Goal: Information Seeking & Learning: Find specific fact

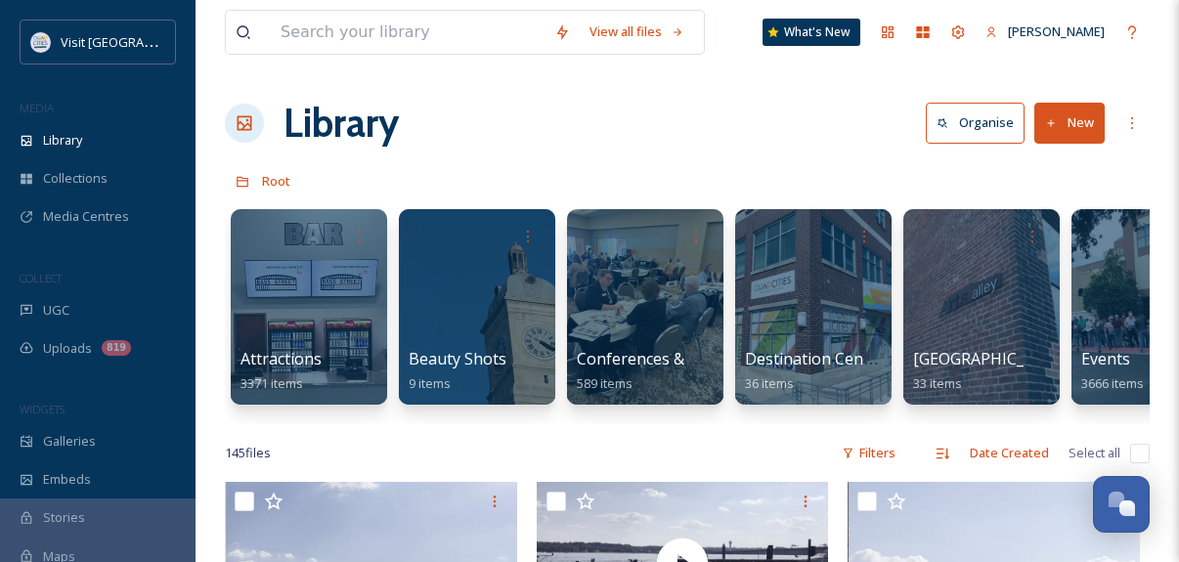
scroll to position [11133, 0]
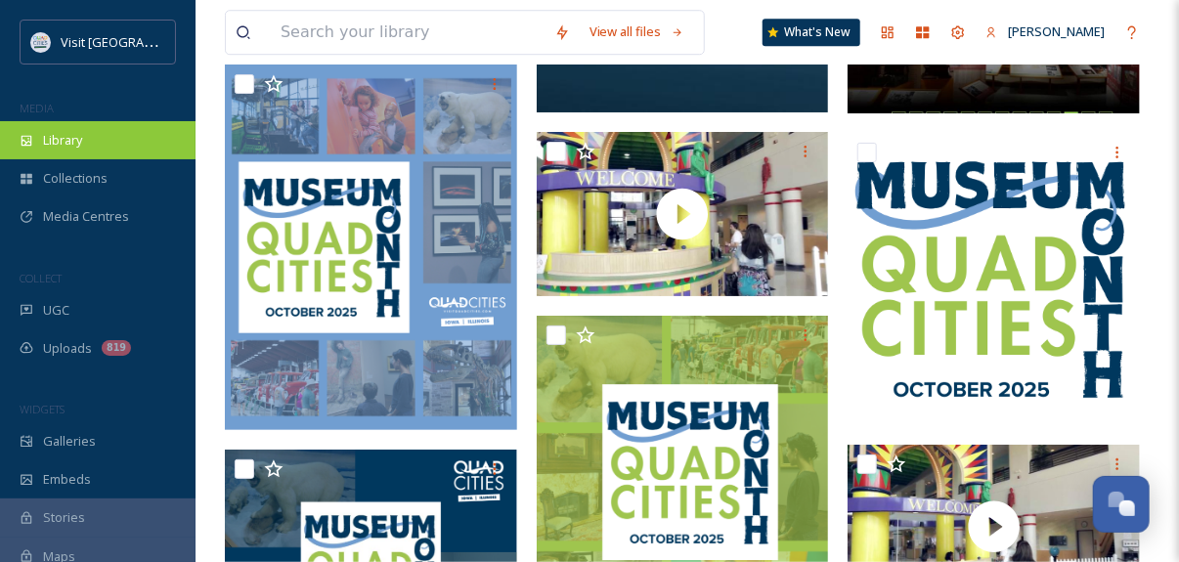
click at [83, 149] on div "Library" at bounding box center [97, 140] width 195 height 38
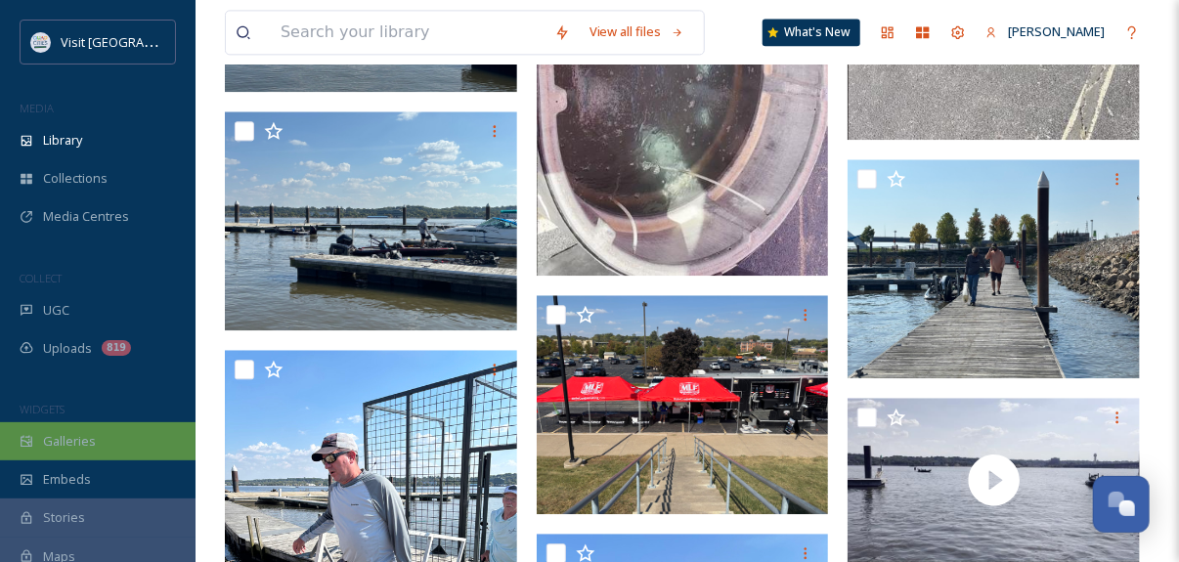
scroll to position [187, 0]
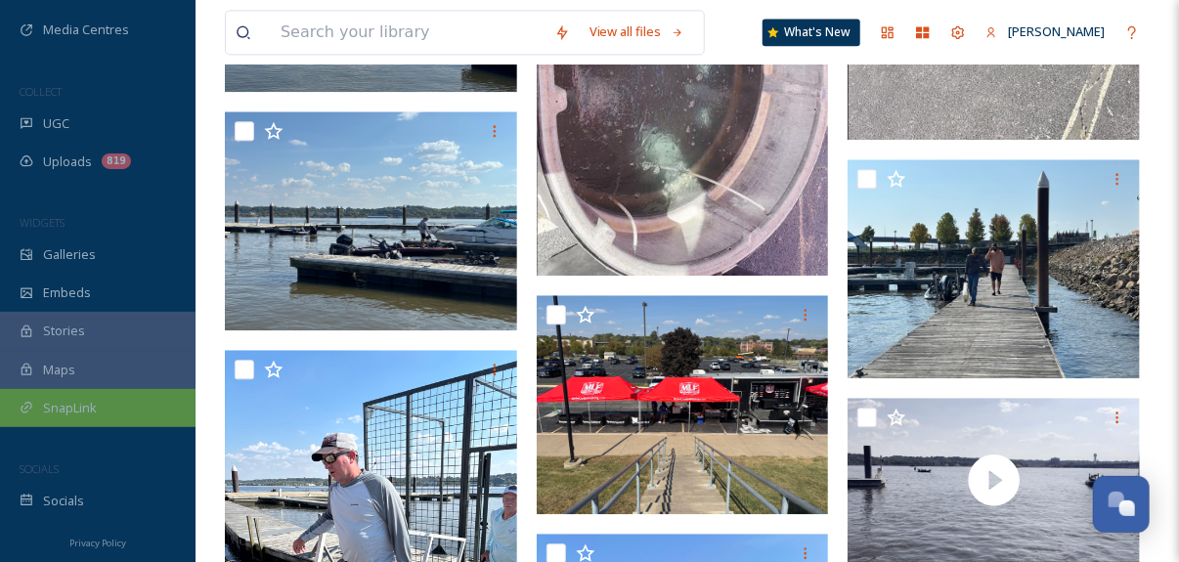
click at [80, 393] on div "SnapLink" at bounding box center [97, 408] width 195 height 38
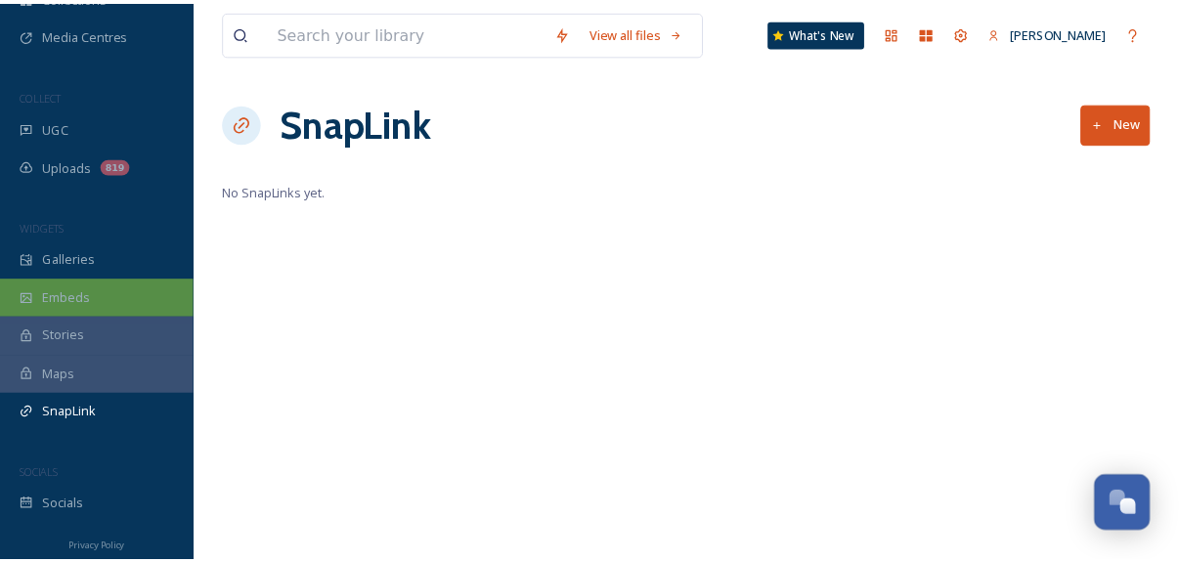
scroll to position [187, 0]
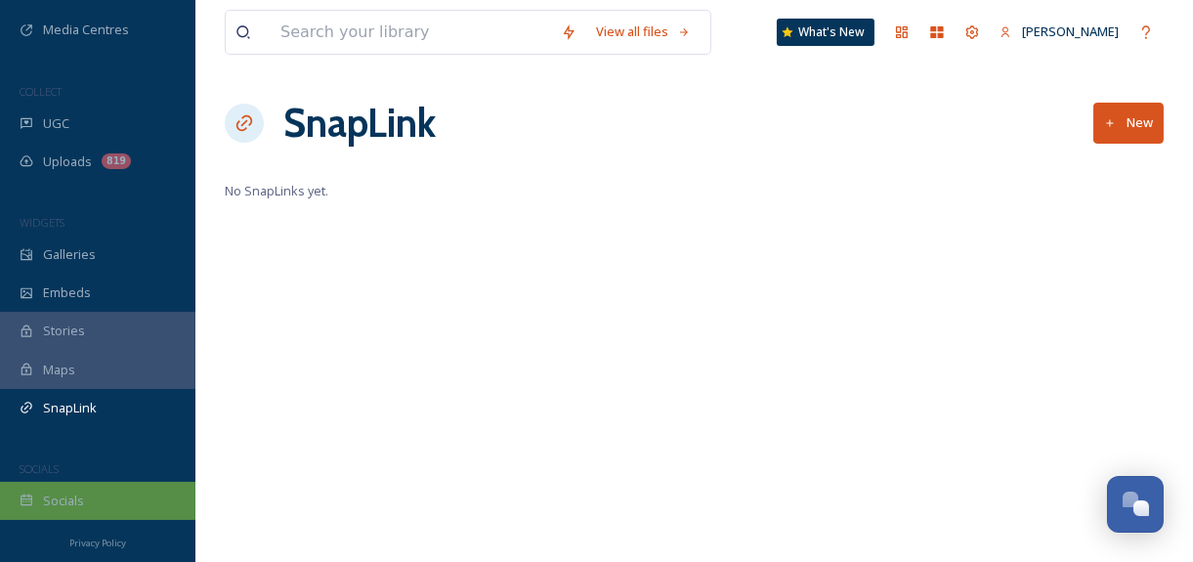
click at [82, 506] on div "Socials" at bounding box center [97, 501] width 195 height 38
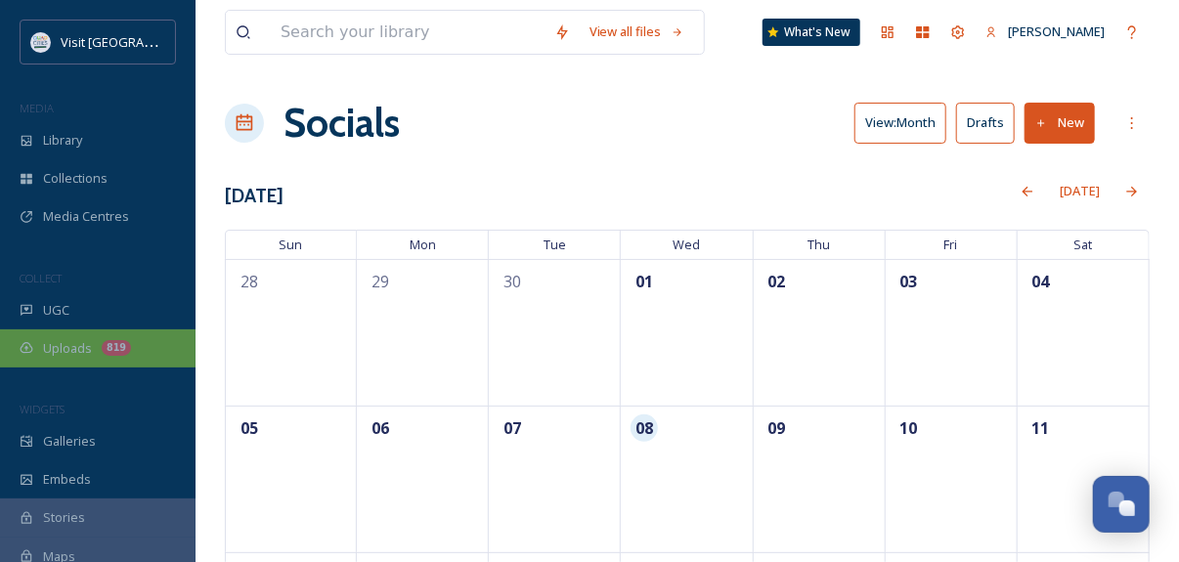
click at [90, 355] on span "Uploads" at bounding box center [67, 348] width 49 height 19
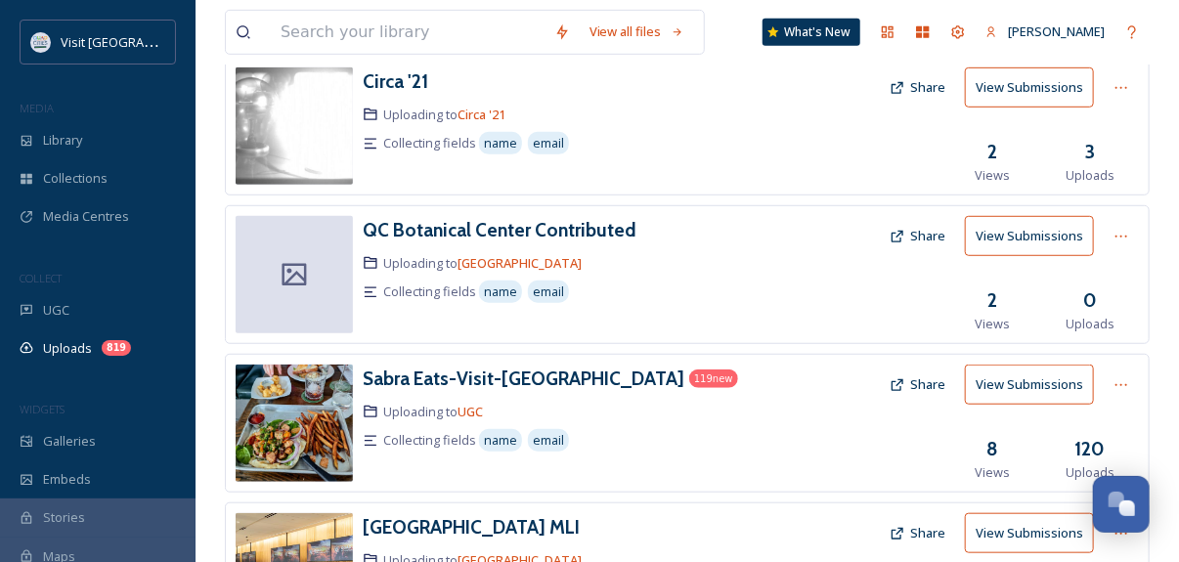
scroll to position [423, 0]
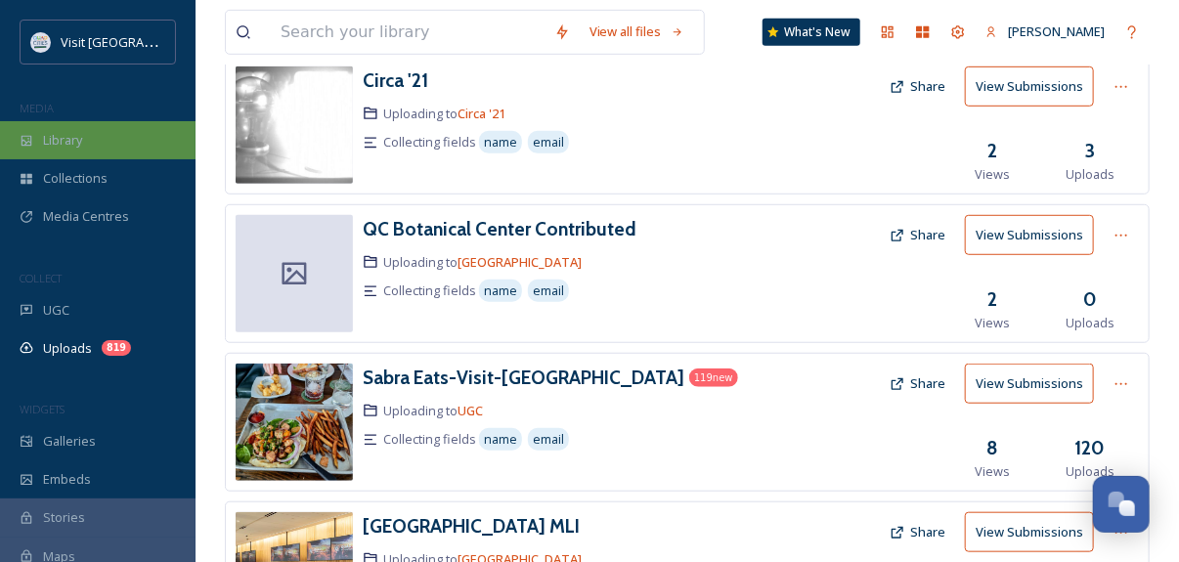
click at [79, 139] on span "Library" at bounding box center [62, 140] width 39 height 19
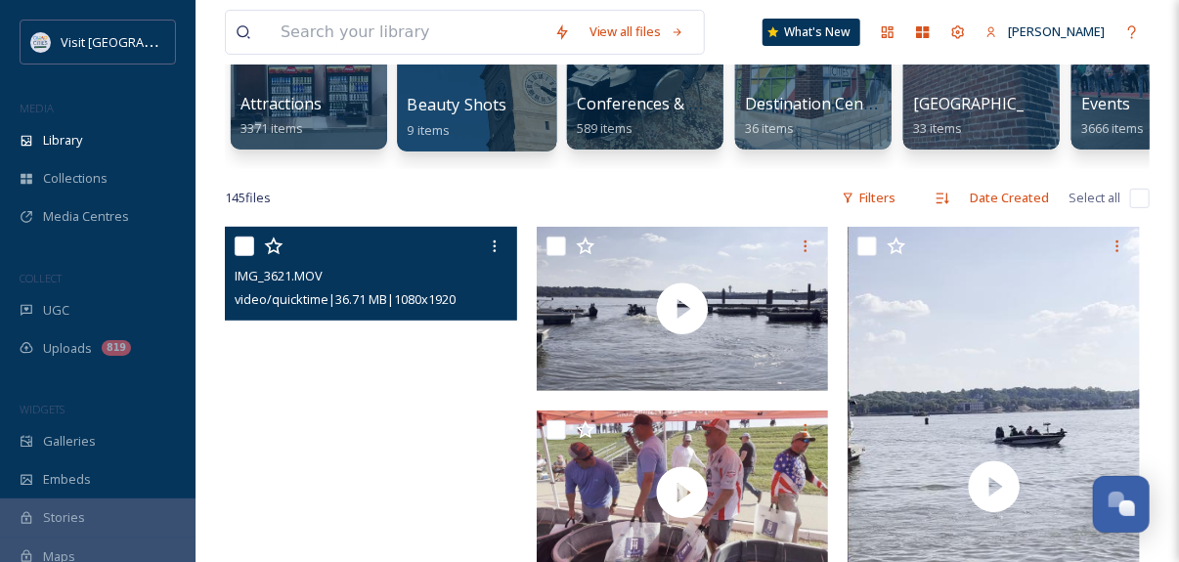
scroll to position [229, 0]
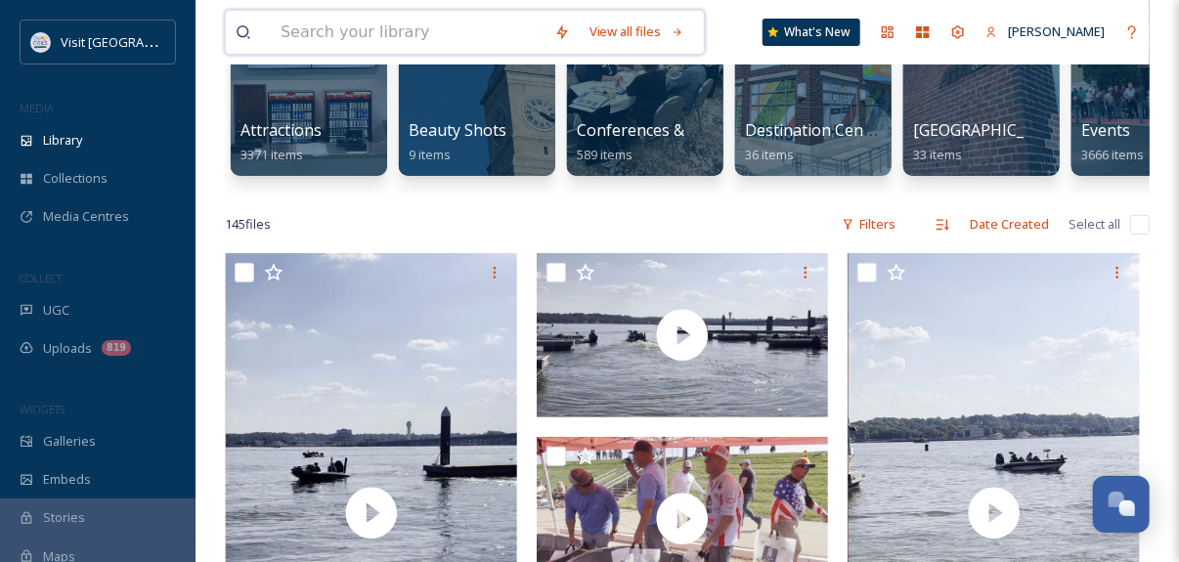
click at [331, 33] on input at bounding box center [408, 32] width 274 height 43
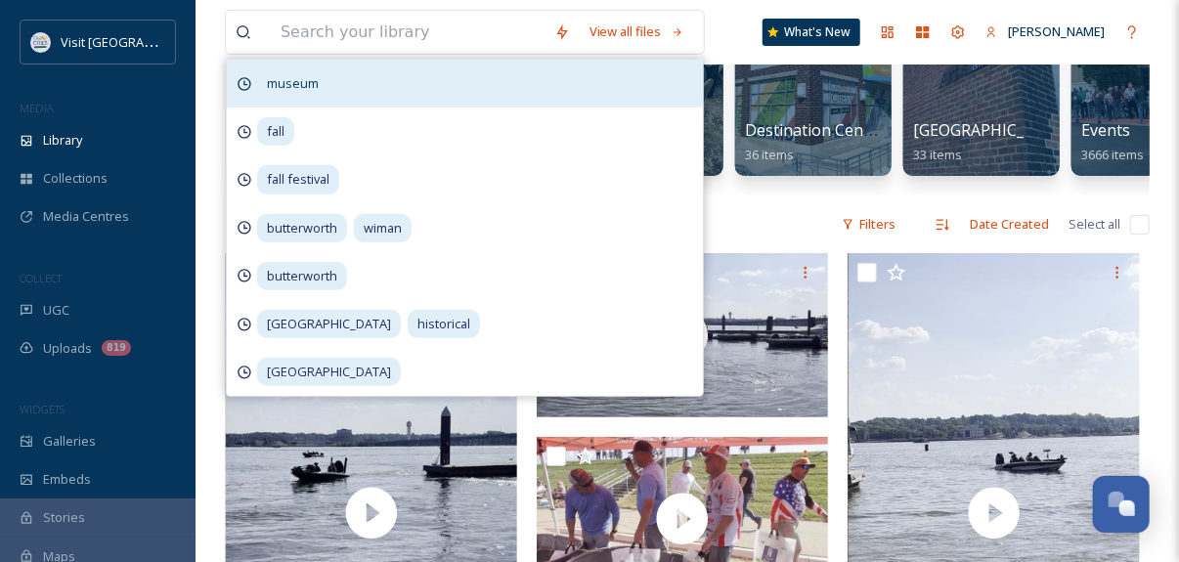
click at [288, 93] on span "museum" at bounding box center [292, 83] width 71 height 28
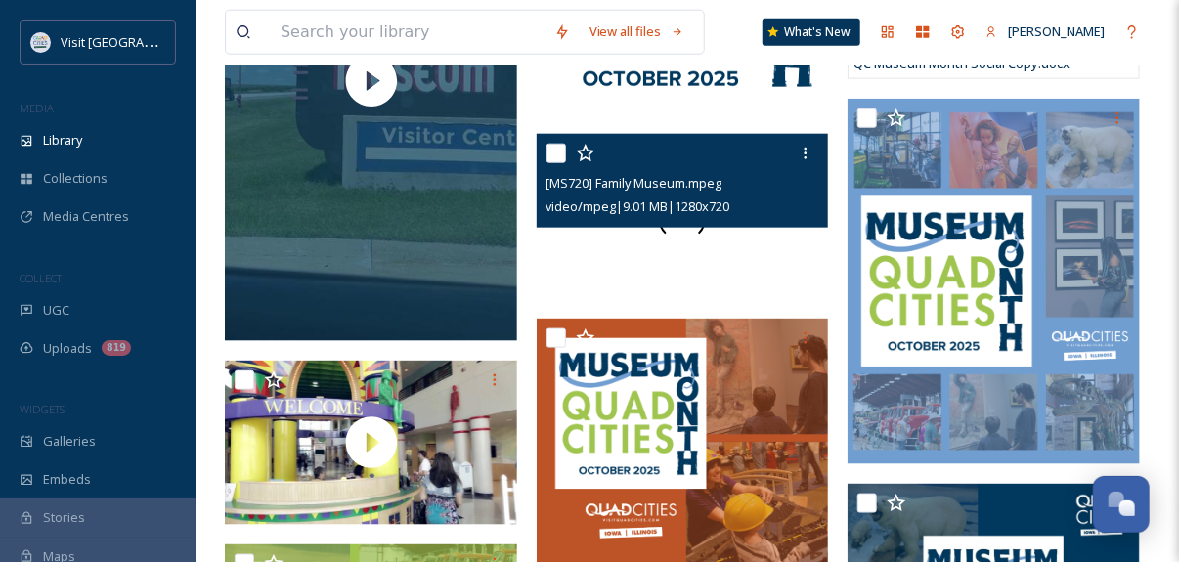
scroll to position [993, 0]
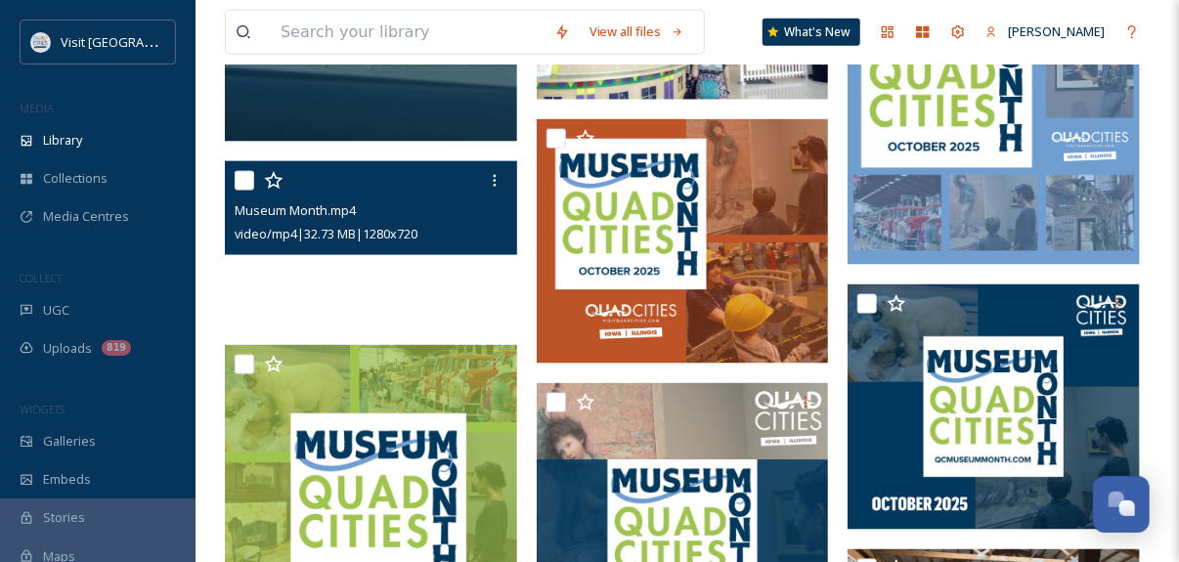
click at [361, 275] on video "Museum Month.mp4" at bounding box center [371, 243] width 292 height 164
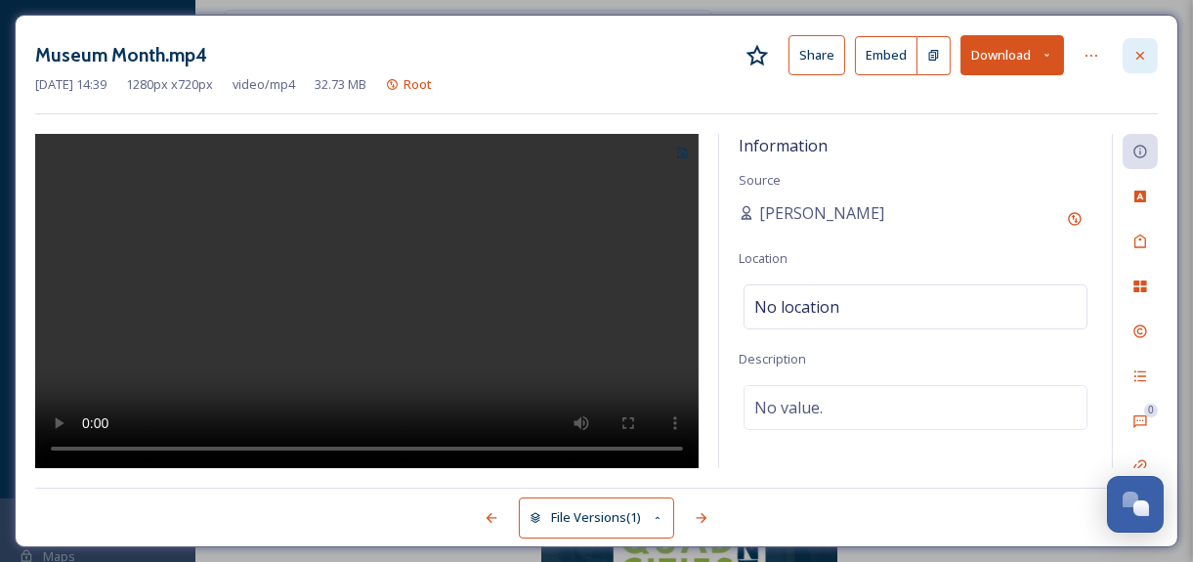
click at [1147, 69] on div at bounding box center [1140, 55] width 35 height 35
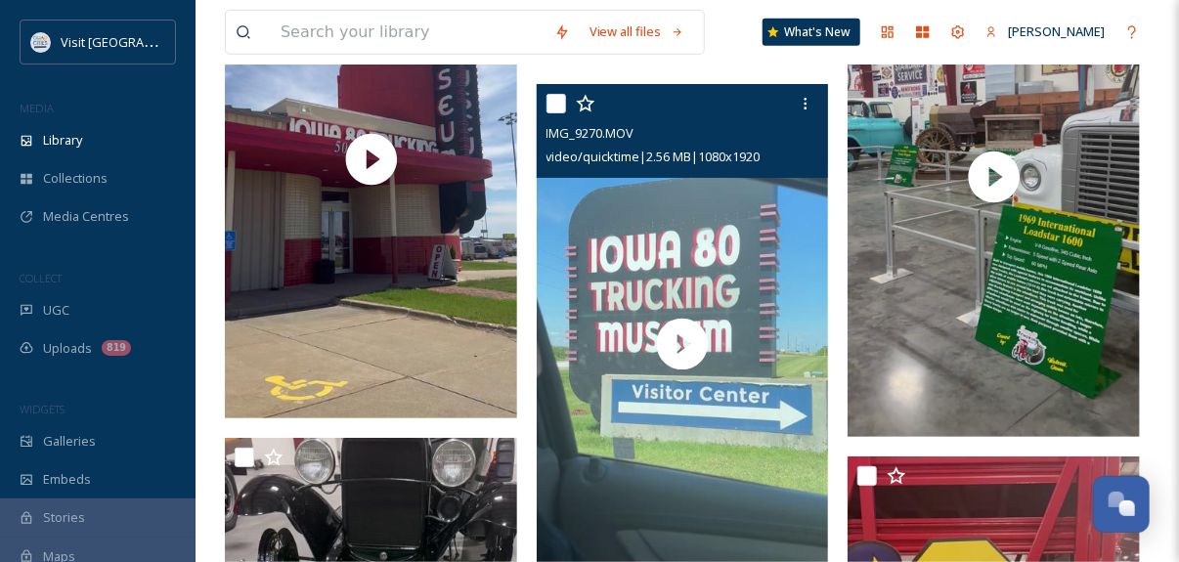
scroll to position [15242, 0]
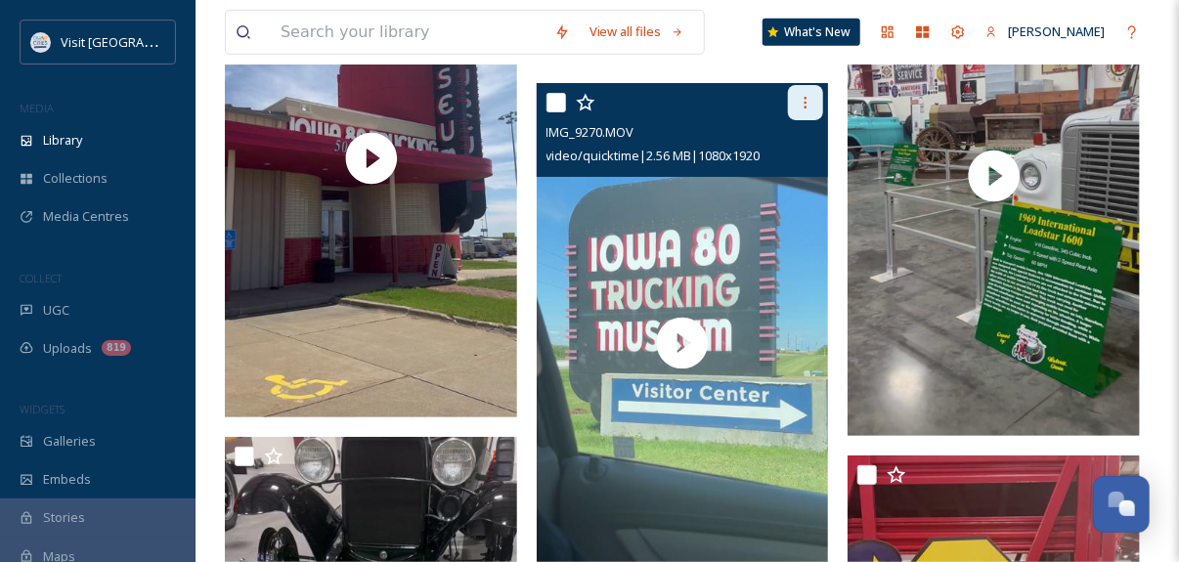
click at [801, 110] on icon at bounding box center [806, 103] width 16 height 16
click at [684, 120] on div at bounding box center [685, 102] width 278 height 35
click at [607, 164] on span "video/quicktime | 2.56 MB | 1080 x 1920" at bounding box center [653, 156] width 214 height 18
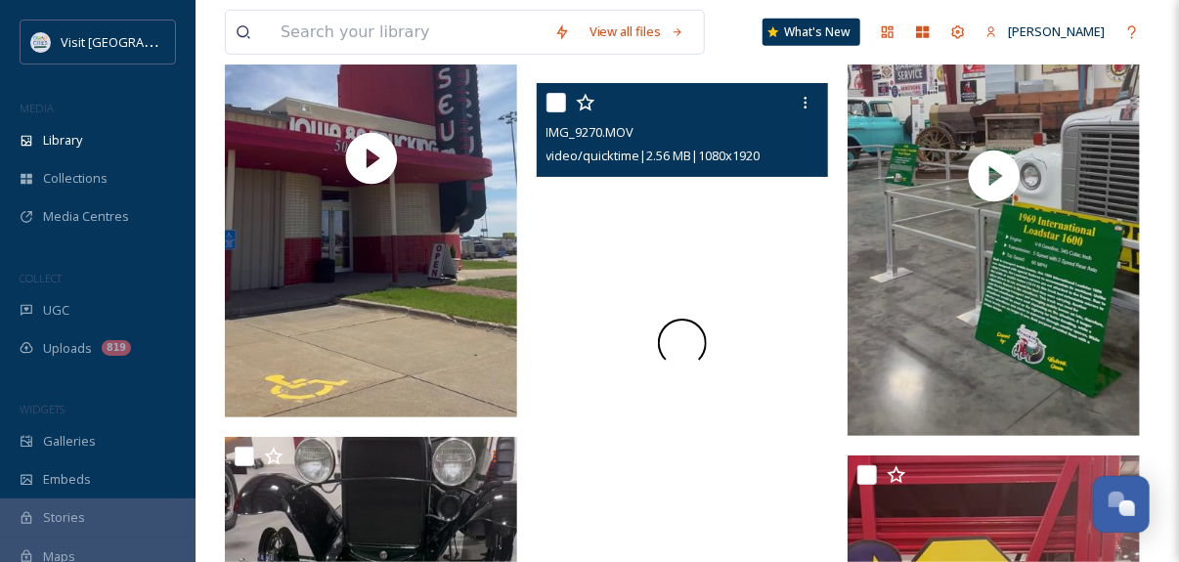
drag, startPoint x: 607, startPoint y: 173, endPoint x: 580, endPoint y: 249, distance: 81.0
click at [580, 249] on div at bounding box center [683, 343] width 292 height 520
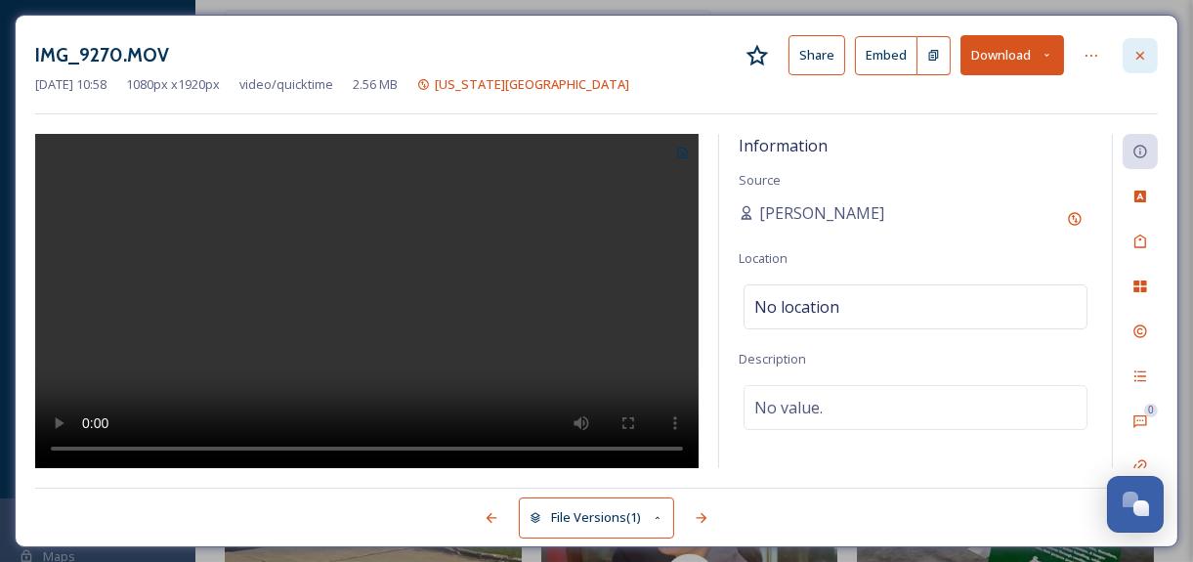
click at [1140, 63] on div at bounding box center [1140, 55] width 35 height 35
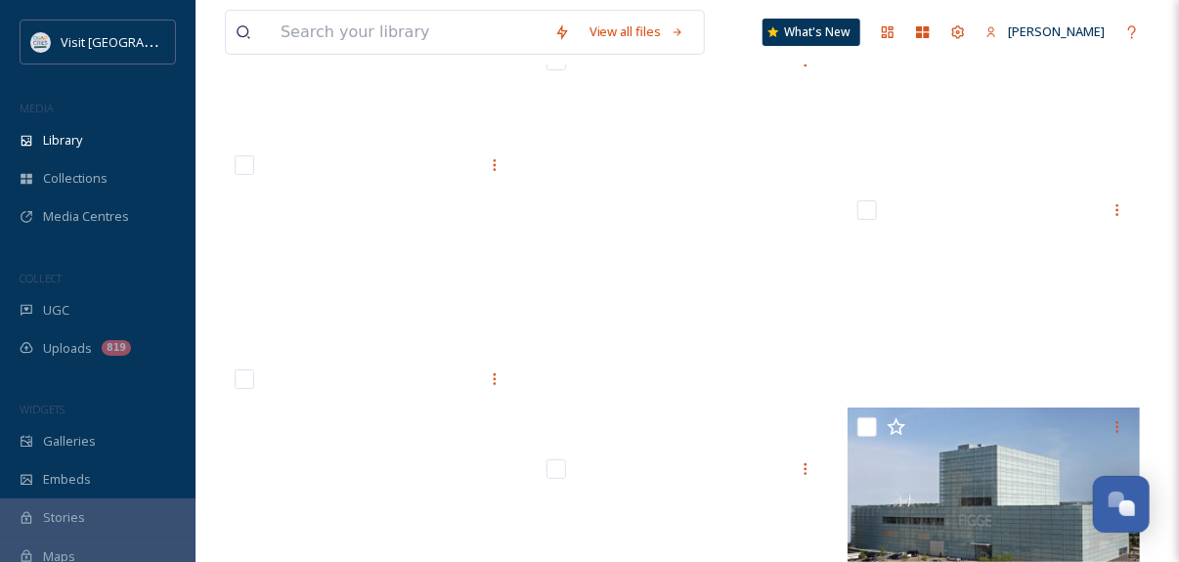
scroll to position [26816, 0]
